Goal: Task Accomplishment & Management: Use online tool/utility

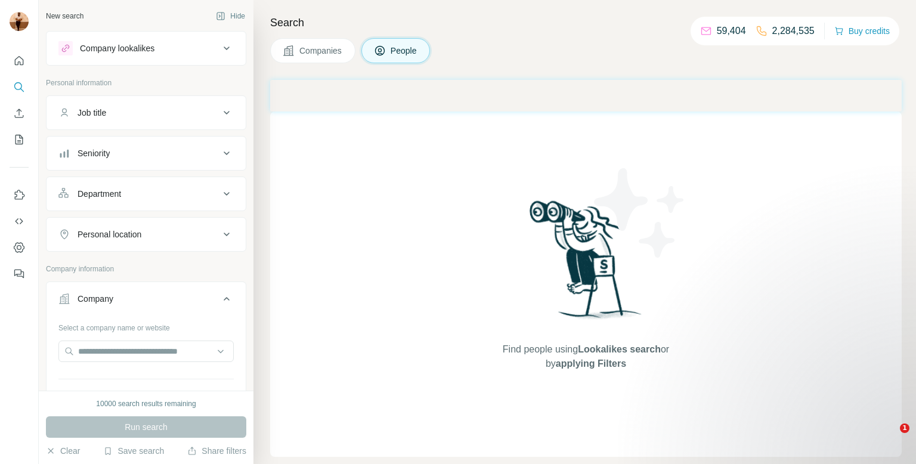
click at [73, 305] on button "Company" at bounding box center [145, 300] width 199 height 33
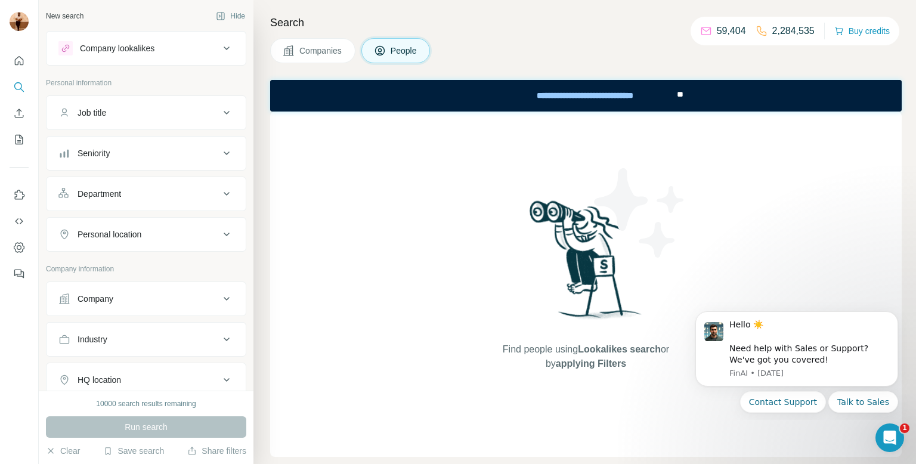
click at [77, 284] on button "Company" at bounding box center [145, 298] width 199 height 29
click at [80, 342] on input "text" at bounding box center [145, 350] width 175 height 21
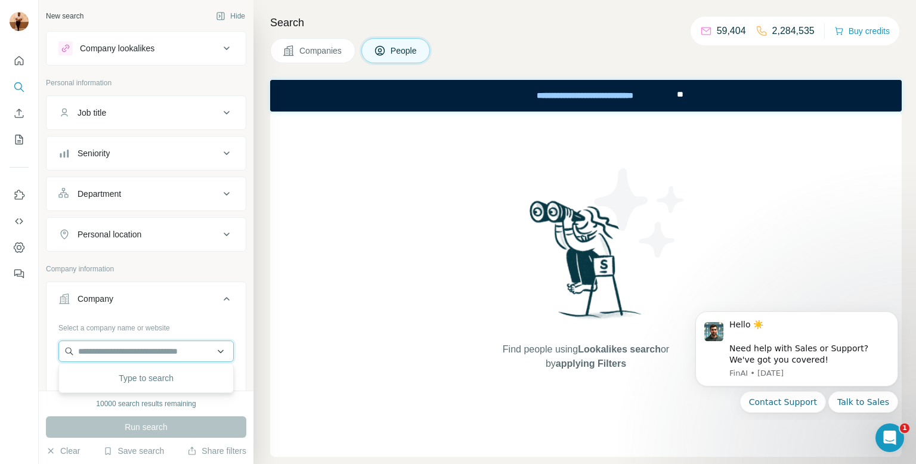
paste input "**********"
type input "**********"
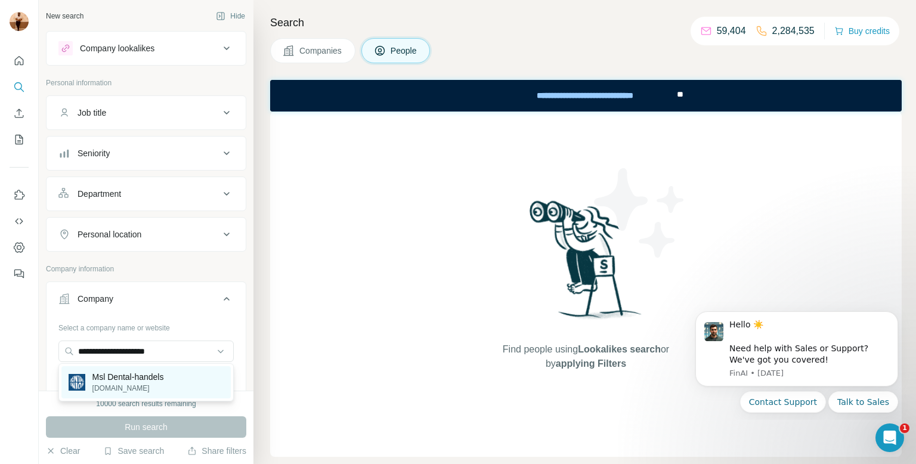
click at [159, 387] on p "[DOMAIN_NAME]" at bounding box center [128, 388] width 72 height 11
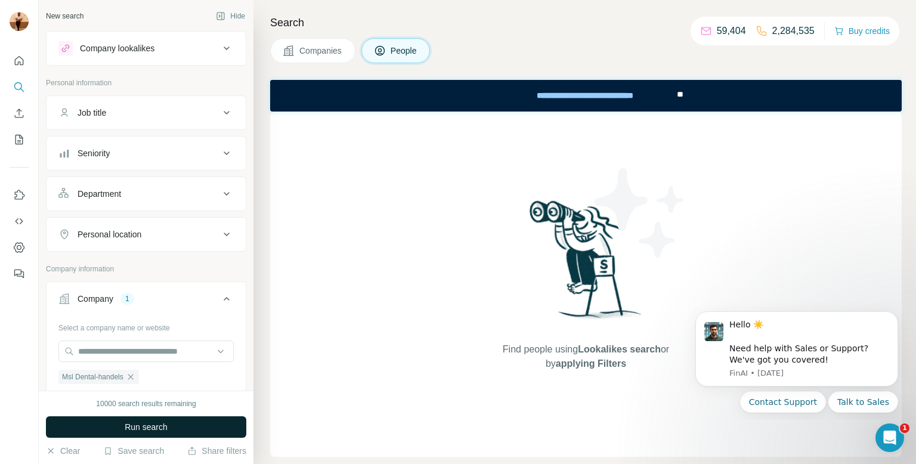
click at [176, 428] on button "Run search" at bounding box center [146, 426] width 200 height 21
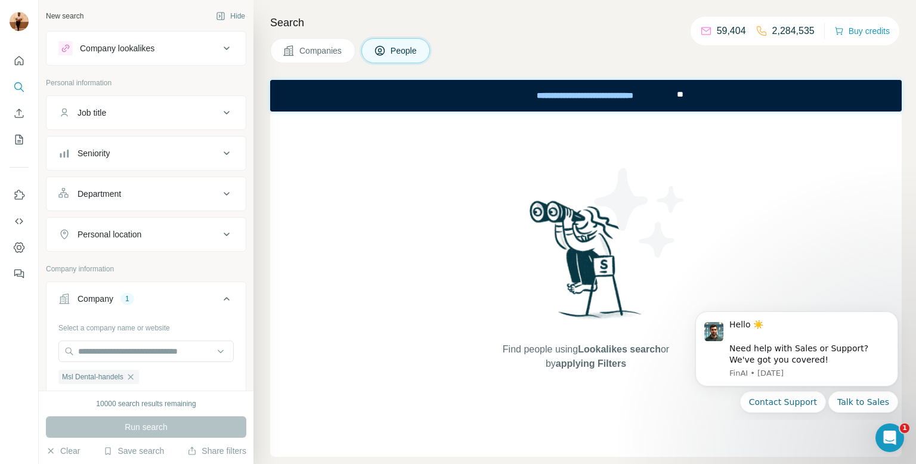
click at [331, 52] on span "Companies" at bounding box center [321, 51] width 44 height 12
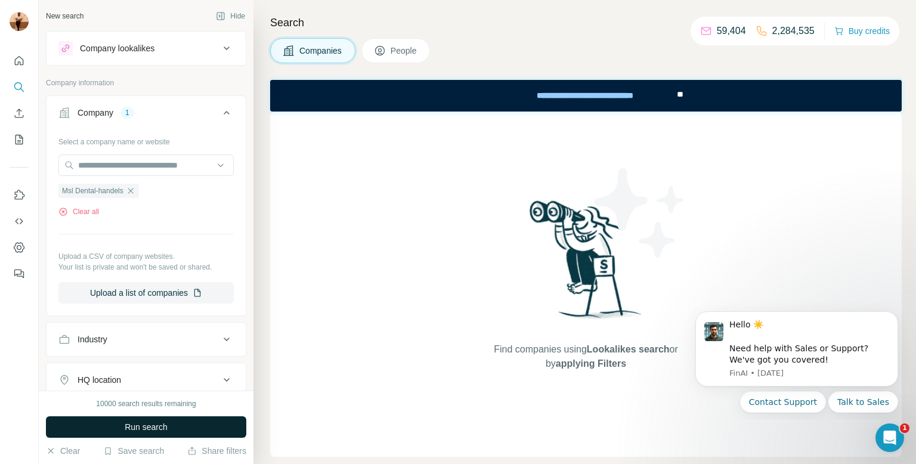
click at [119, 422] on button "Run search" at bounding box center [146, 426] width 200 height 21
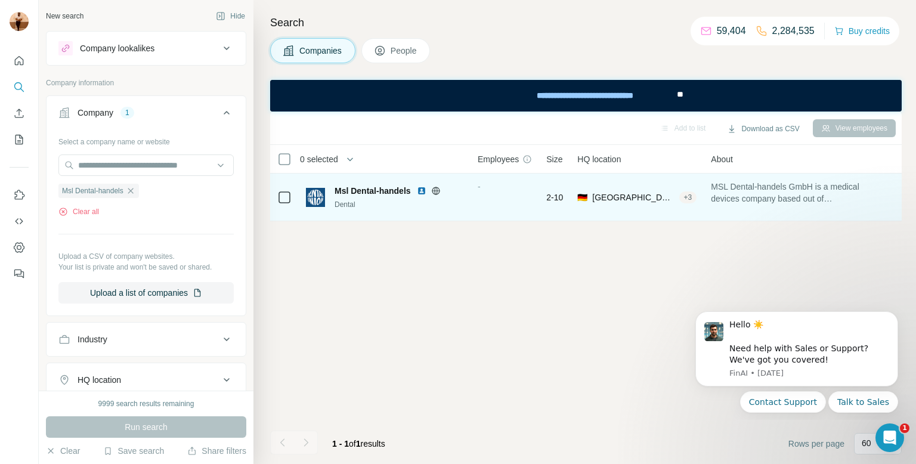
click at [401, 191] on span "Msl Dental-handels" at bounding box center [372, 191] width 76 height 12
click at [421, 192] on img at bounding box center [422, 191] width 10 height 10
